Goal: Task Accomplishment & Management: Manage account settings

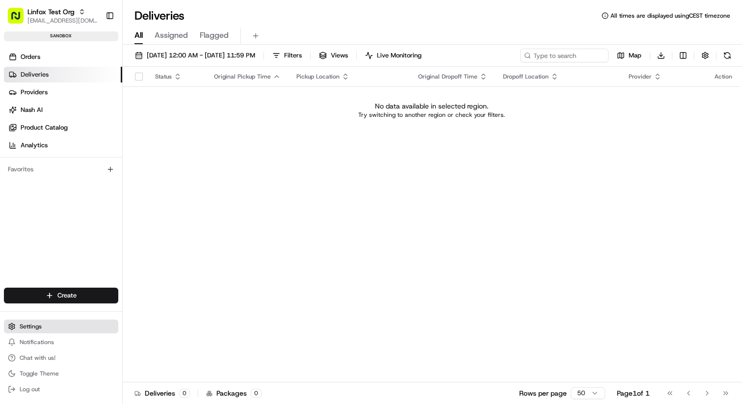
click at [55, 321] on button "Settings" at bounding box center [61, 326] width 114 height 14
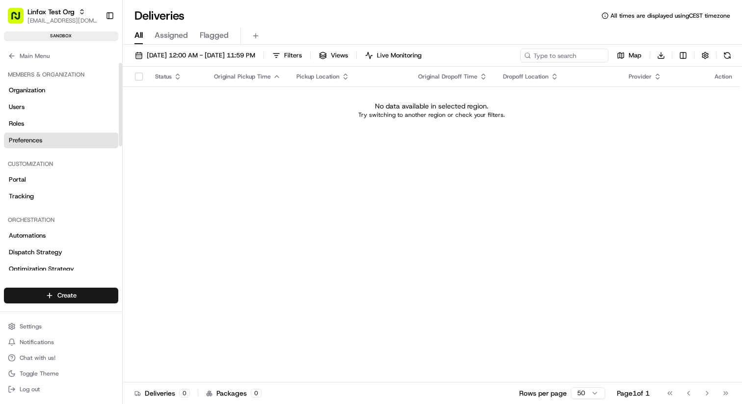
click at [46, 136] on link "Preferences" at bounding box center [61, 141] width 114 height 16
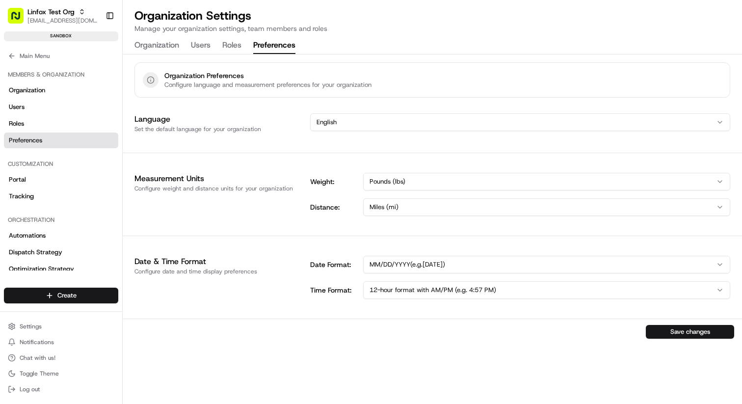
click at [432, 210] on html "Linfox Test Org [EMAIL_ADDRESS][DOMAIN_NAME] Toggle Sidebar sandbox Orders Deli…" at bounding box center [371, 202] width 742 height 404
click at [293, 211] on html "Linfox Test Org [EMAIL_ADDRESS][DOMAIN_NAME] Toggle Sidebar sandbox Orders Deli…" at bounding box center [371, 202] width 742 height 404
click at [293, 211] on div "Measurement Units Configure weight and distance units for your organization" at bounding box center [216, 194] width 164 height 43
